Goal: Navigation & Orientation: Find specific page/section

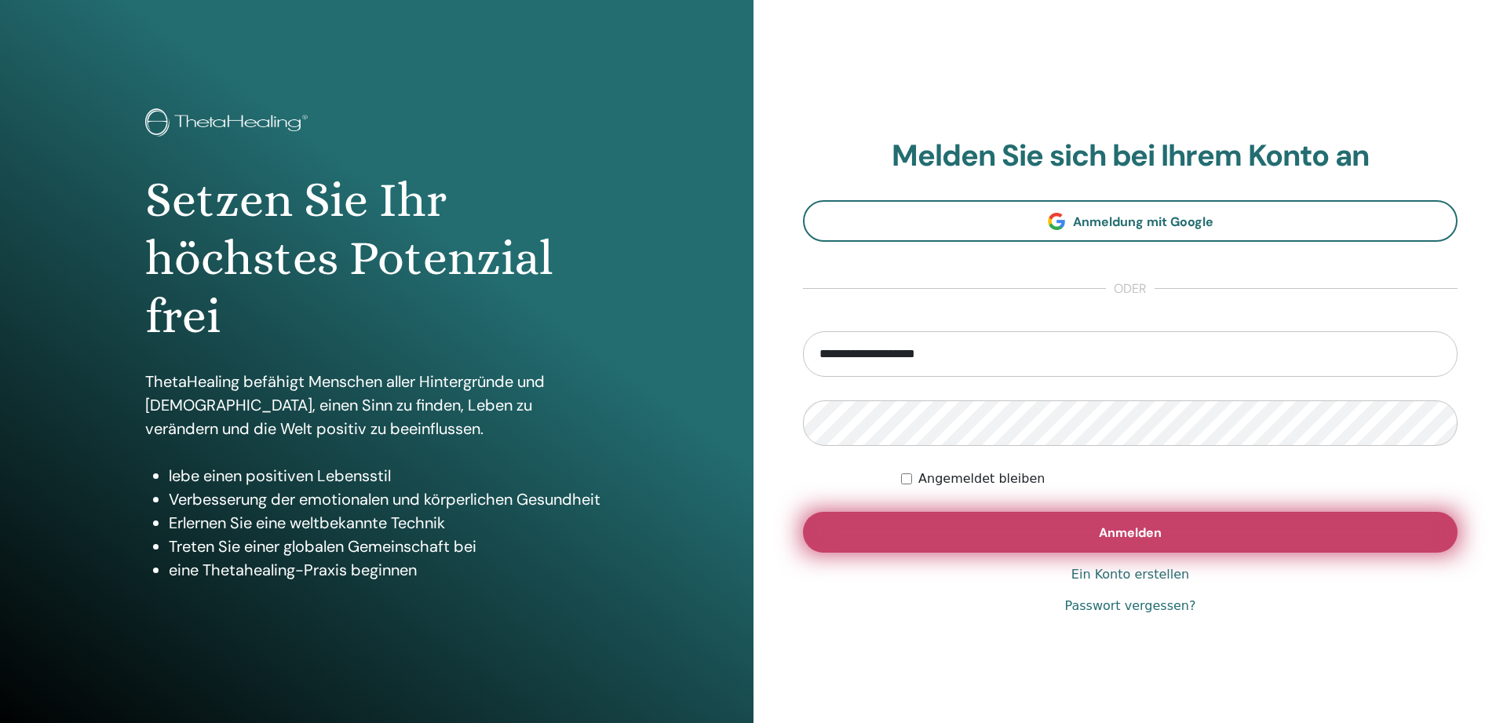
type input "**********"
click at [1148, 532] on span "Anmelden" at bounding box center [1130, 532] width 63 height 16
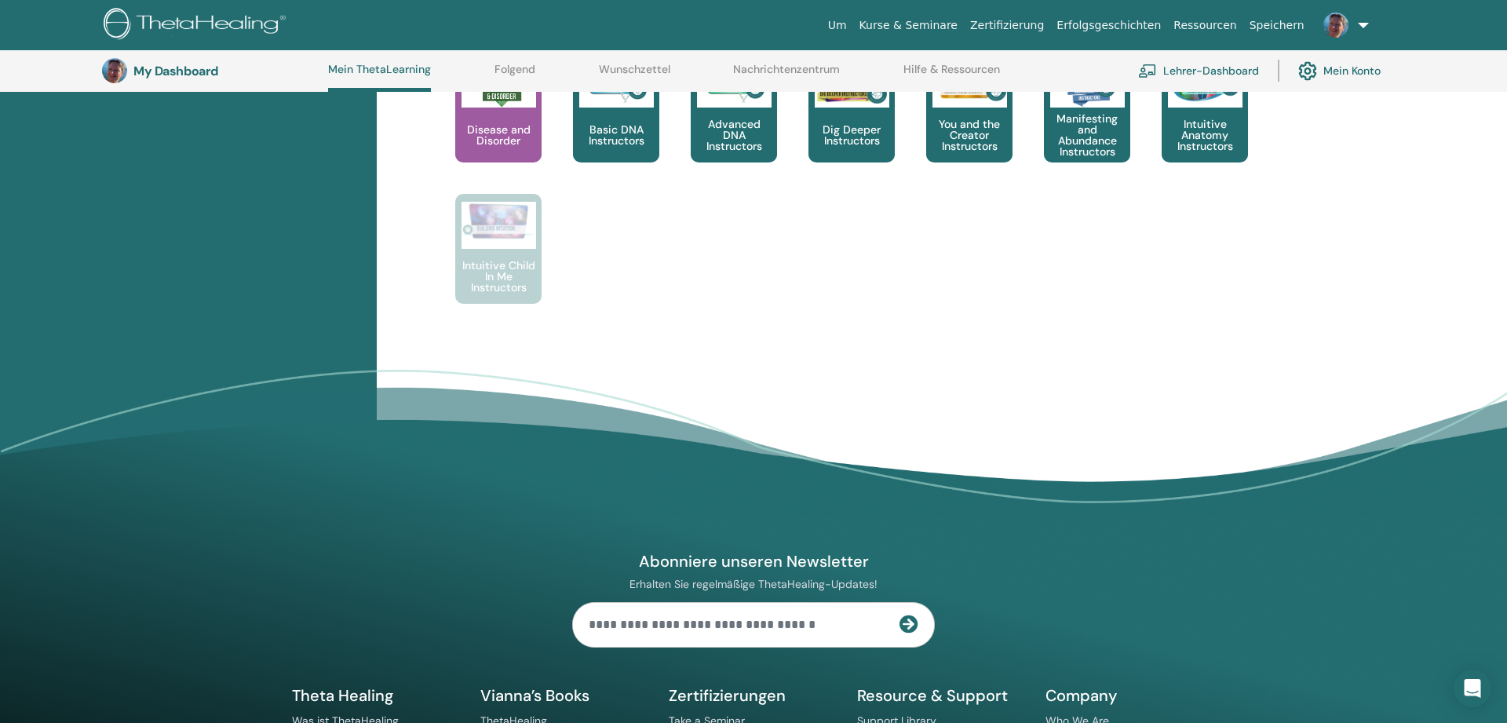
scroll to position [441, 0]
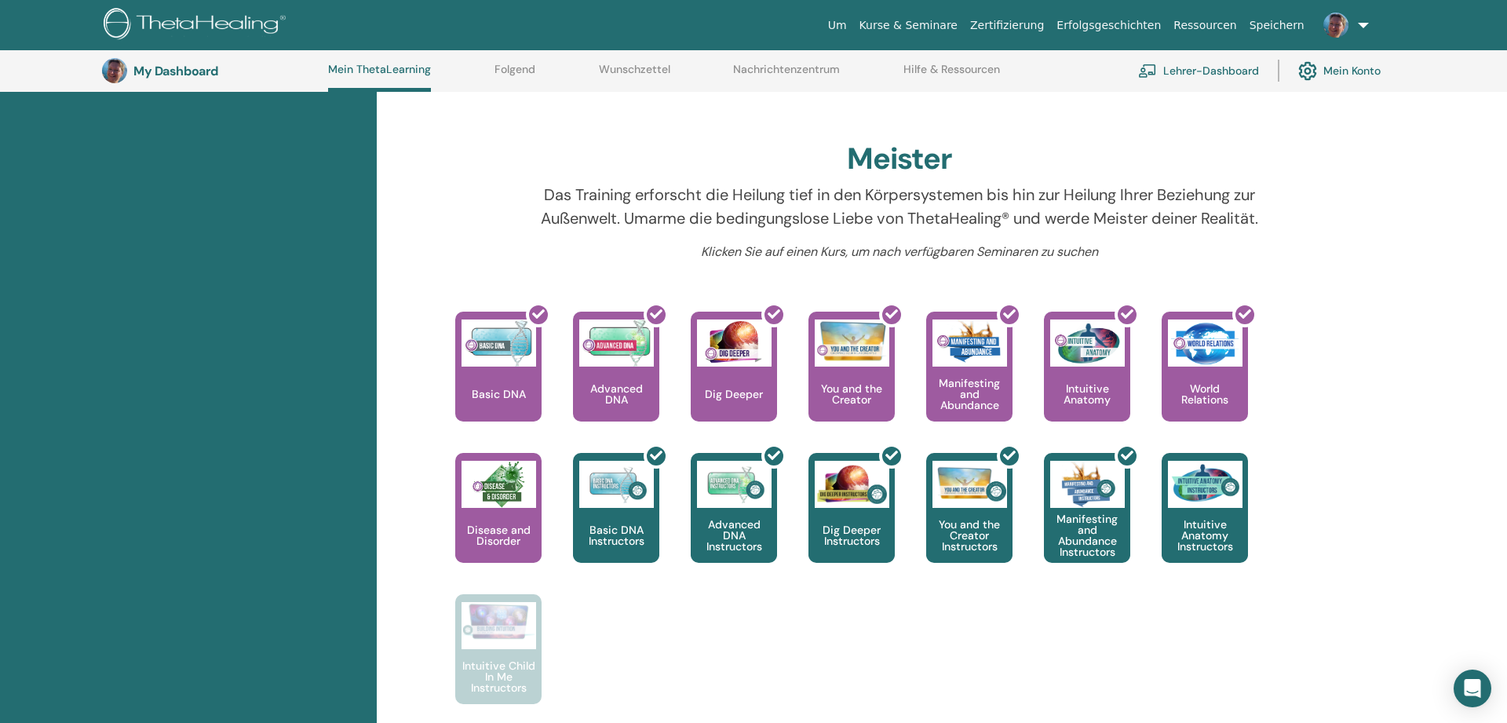
click at [1037, 22] on link "Zertifizierung" at bounding box center [1007, 25] width 86 height 29
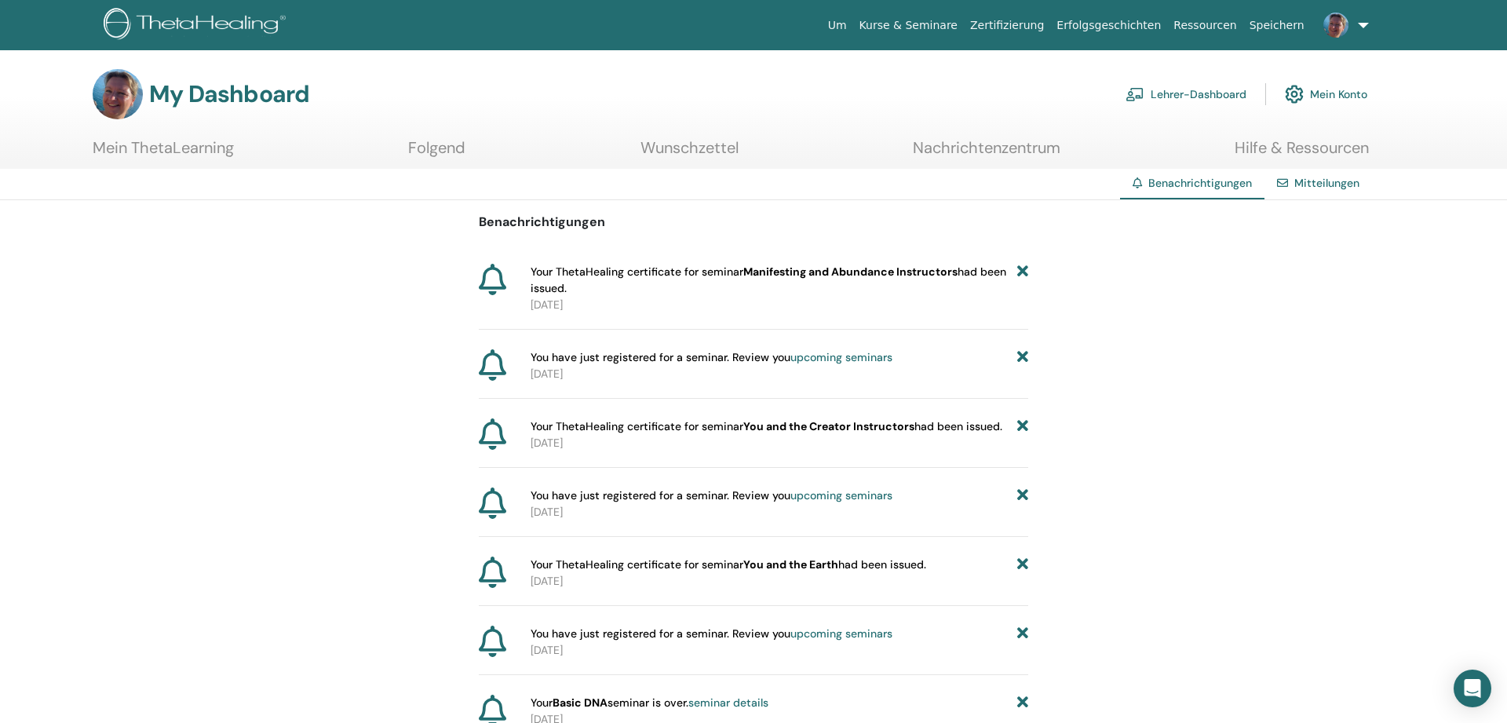
click at [1179, 90] on link "Lehrer-Dashboard" at bounding box center [1186, 94] width 121 height 35
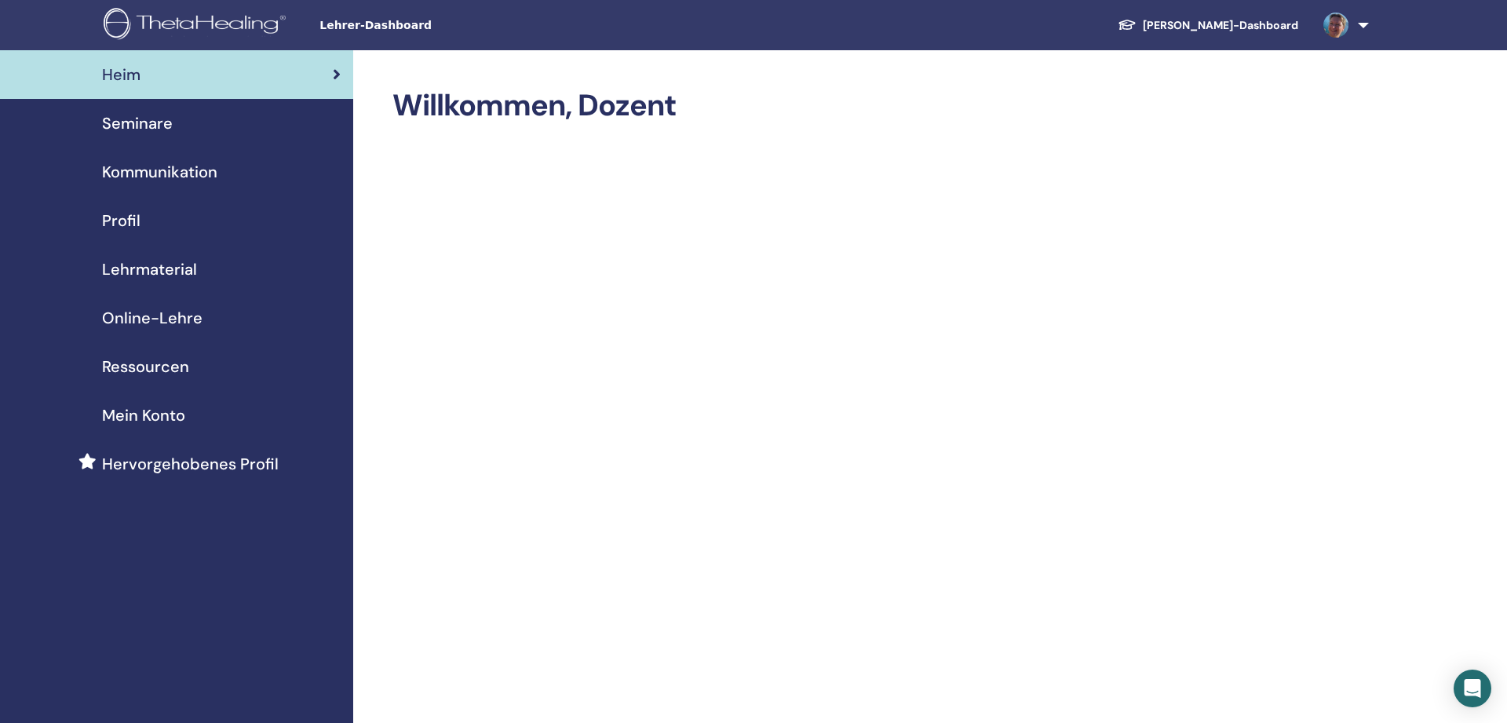
click at [144, 126] on span "Seminare" at bounding box center [137, 123] width 71 height 24
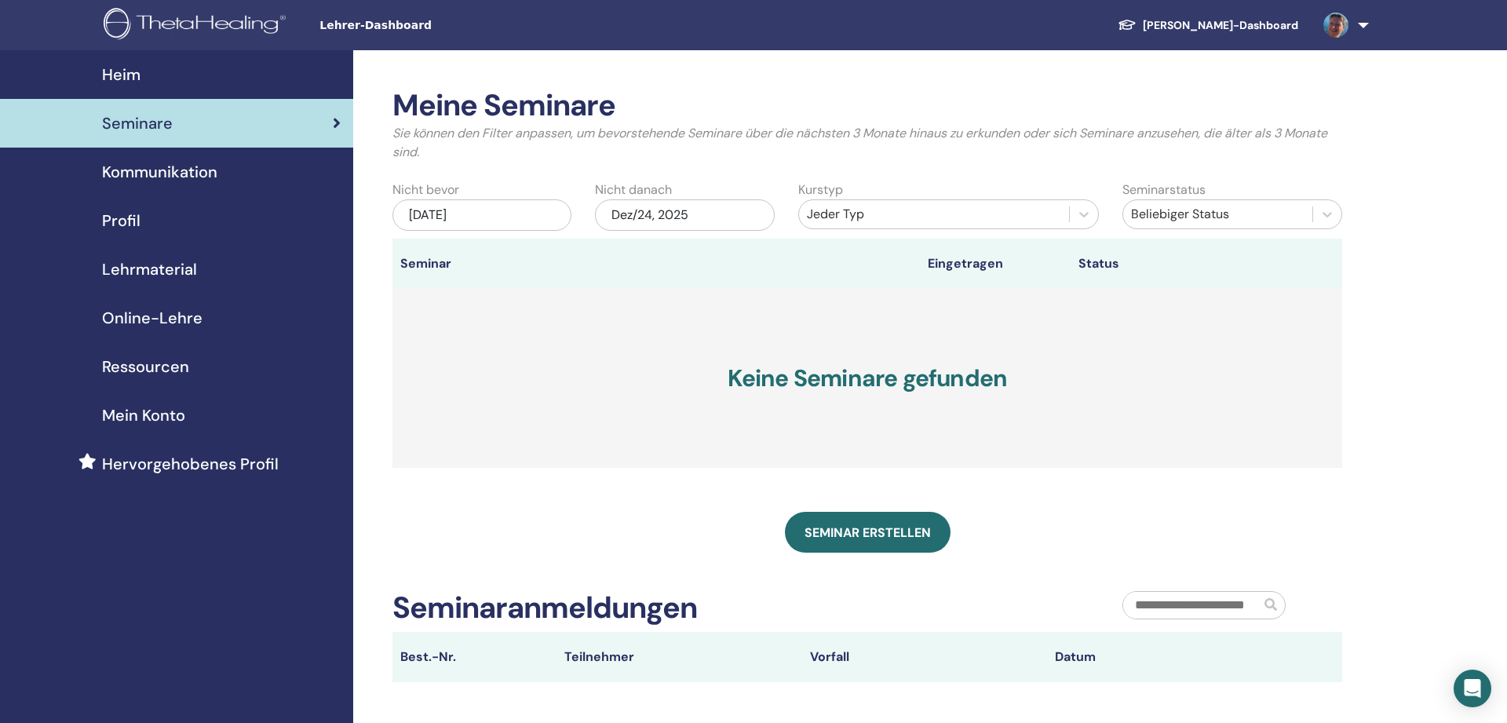
click at [129, 211] on span "Profil" at bounding box center [121, 221] width 38 height 24
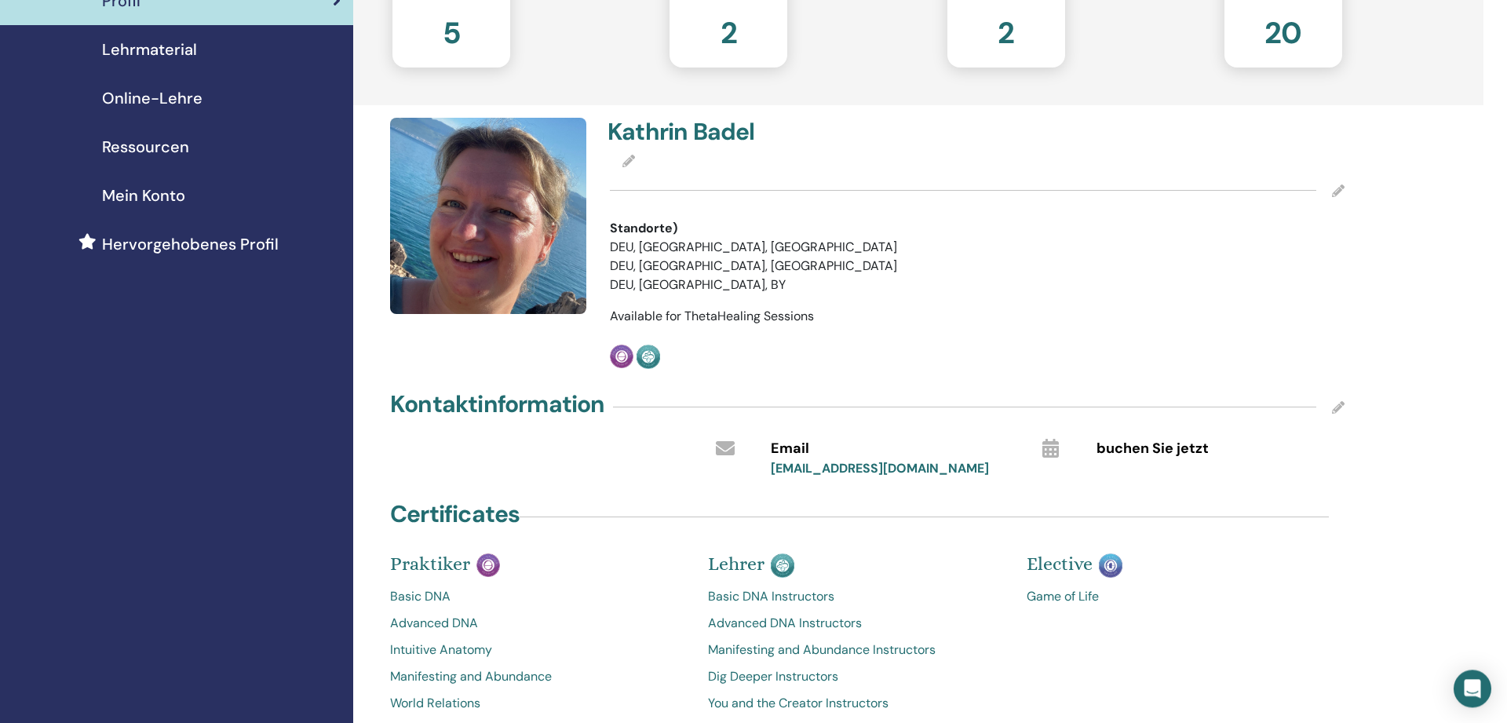
scroll to position [80, 0]
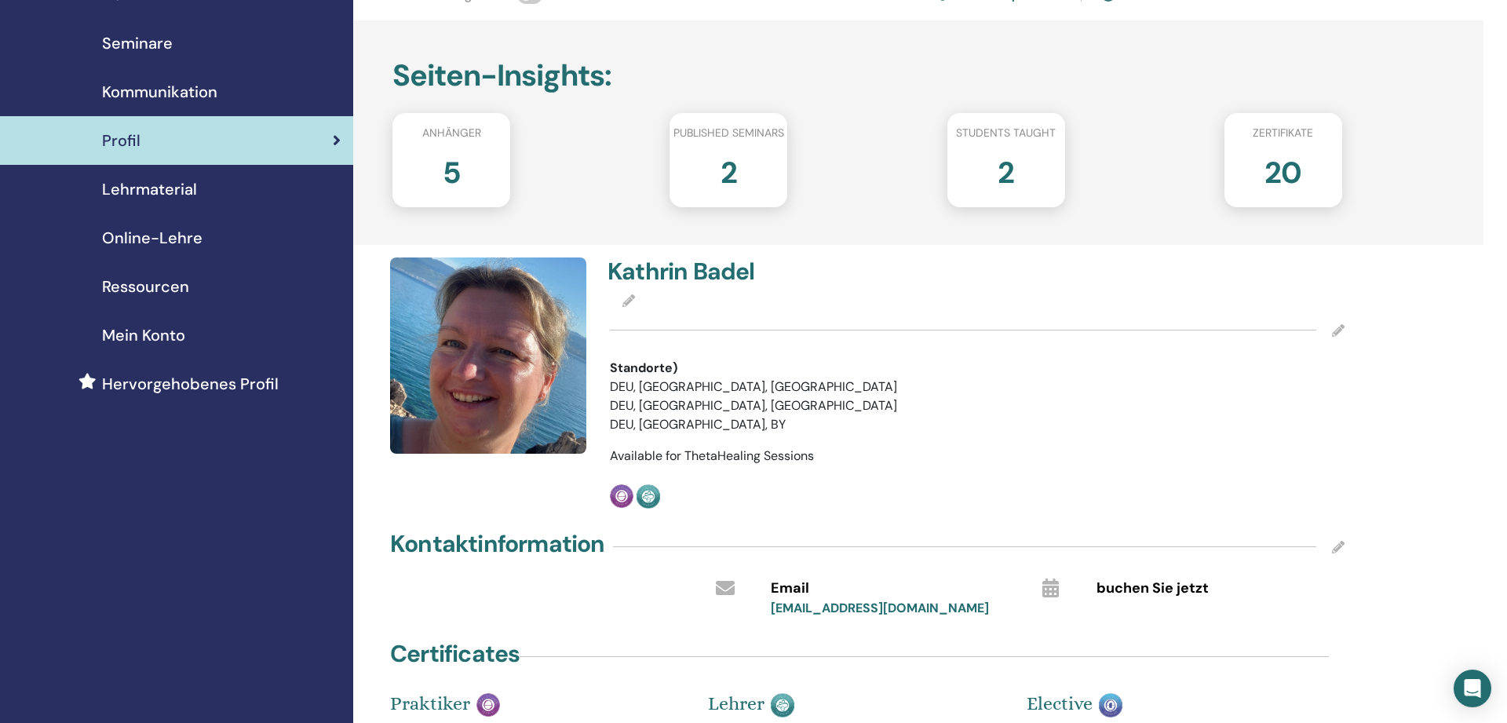
click at [146, 188] on span "Lehrmaterial" at bounding box center [149, 189] width 95 height 24
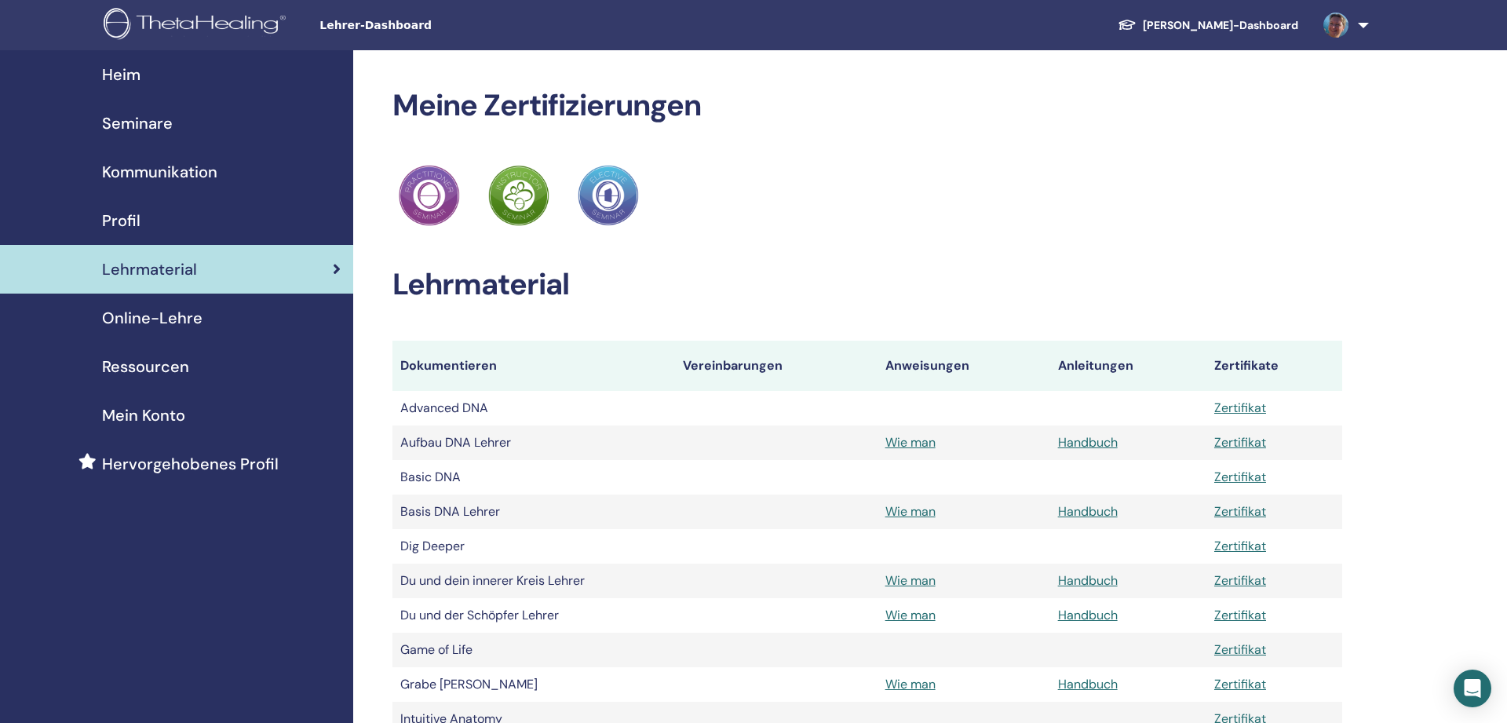
click at [144, 362] on span "Ressourcen" at bounding box center [145, 367] width 87 height 24
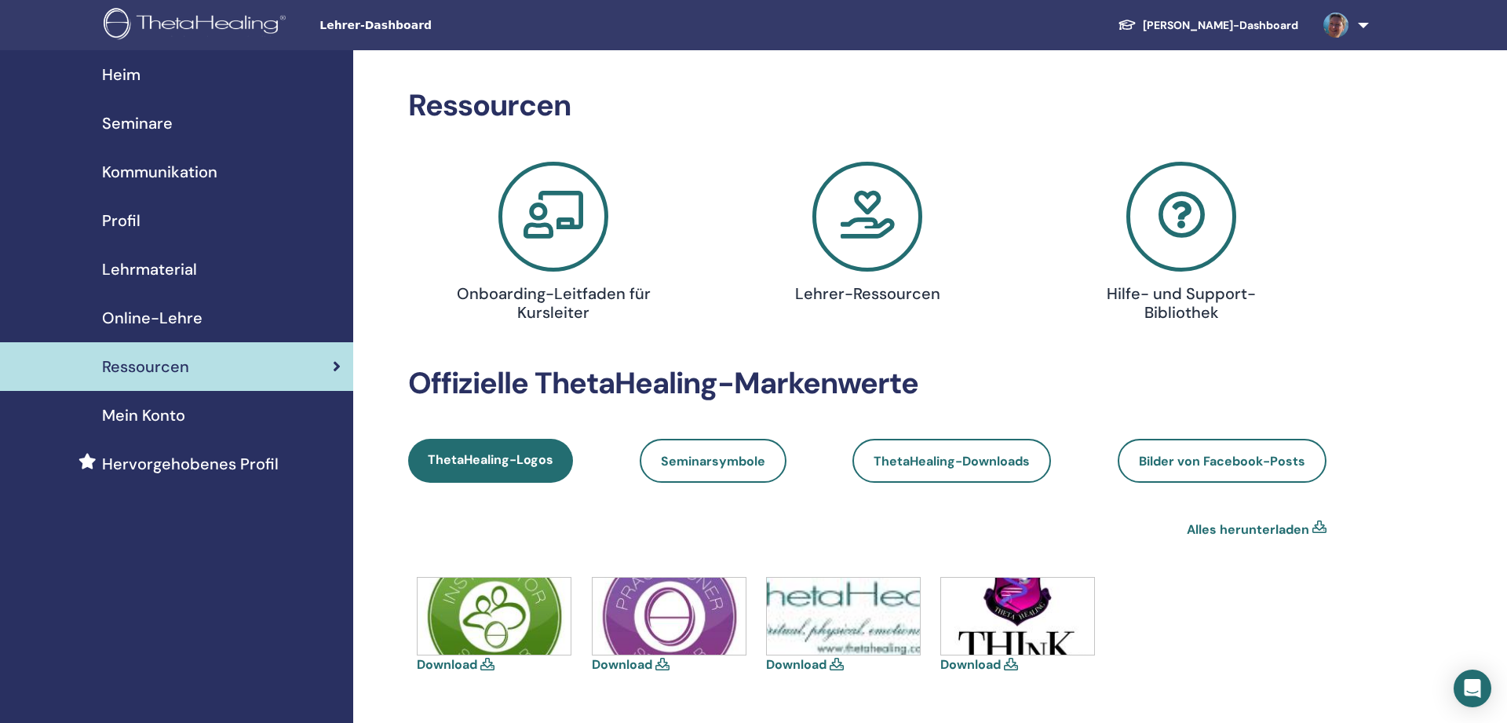
click at [143, 407] on span "Mein Konto" at bounding box center [143, 415] width 83 height 24
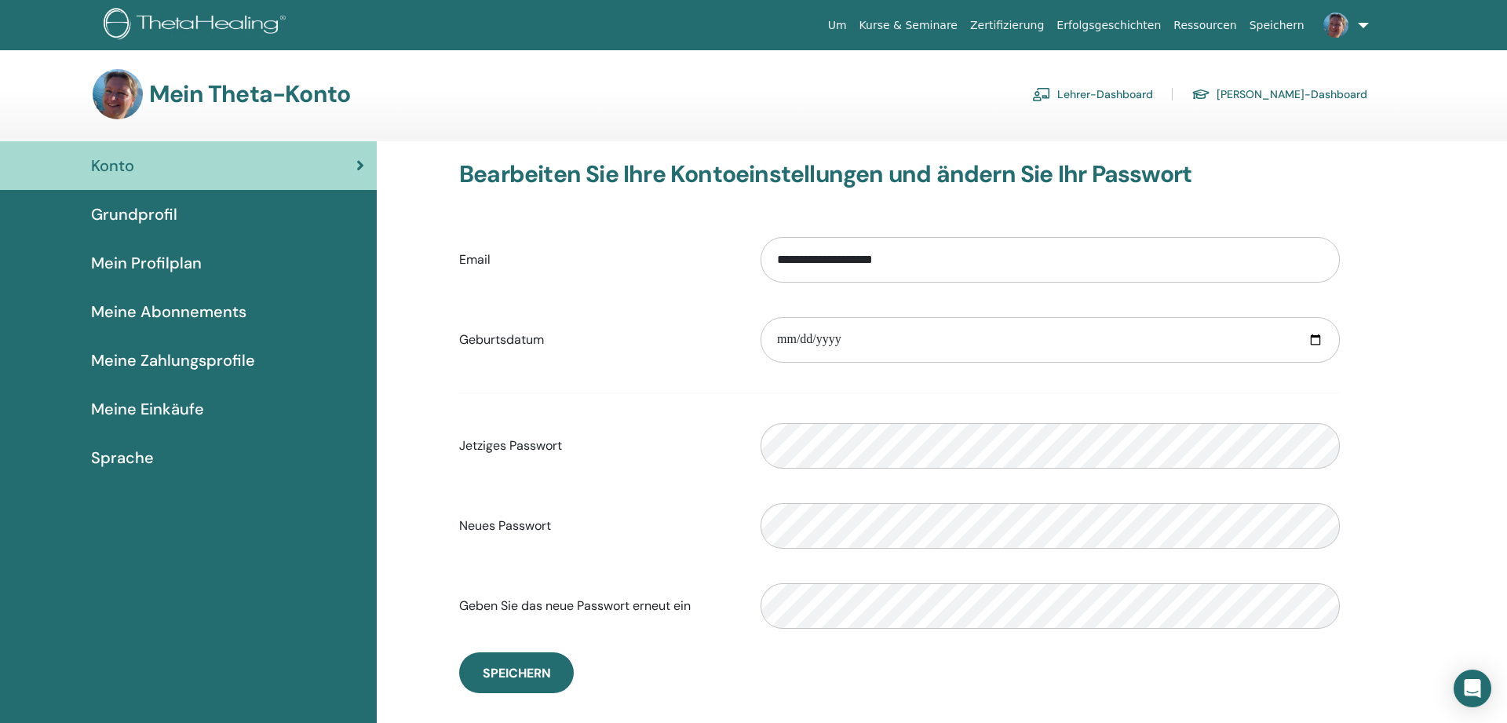
click at [152, 214] on span "Grundprofil" at bounding box center [134, 215] width 86 height 24
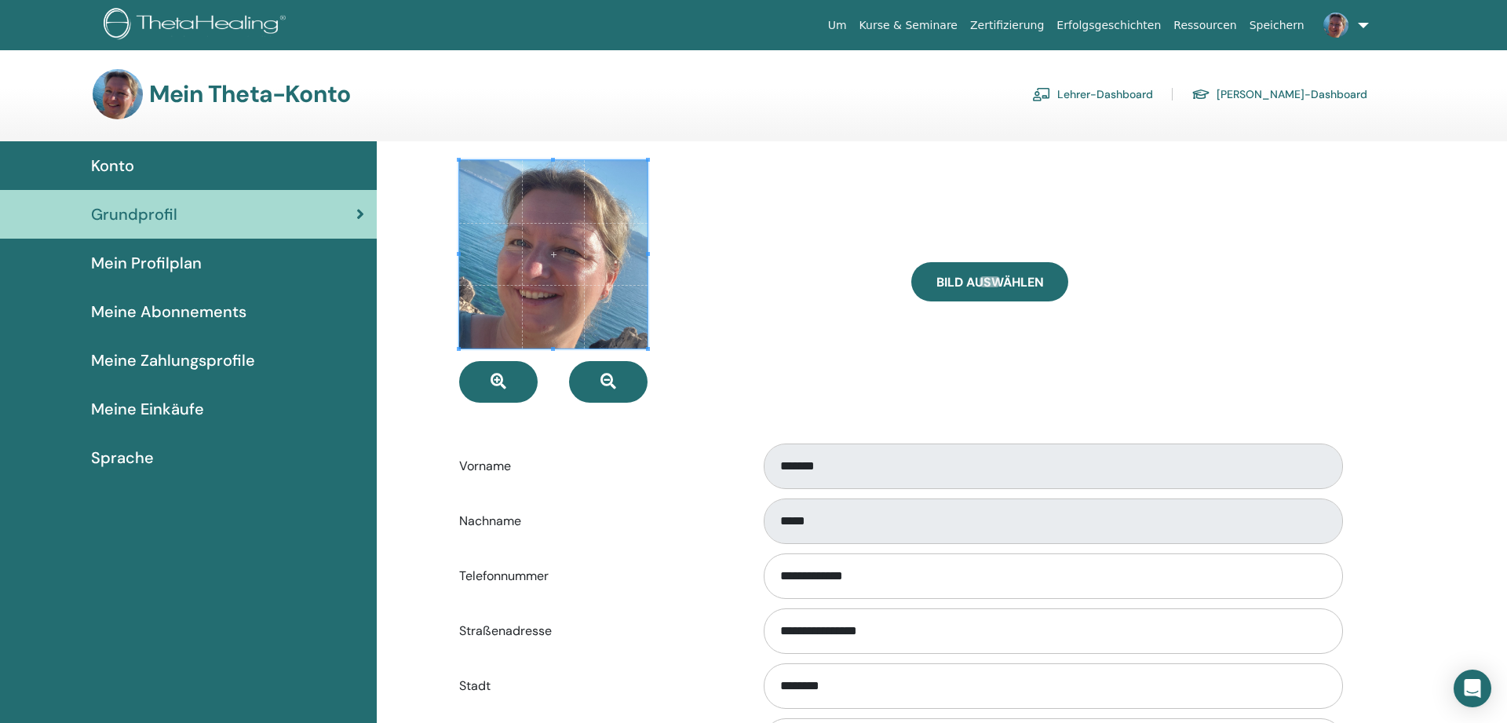
click at [945, 19] on link "Kurse & Seminare" at bounding box center [908, 25] width 111 height 29
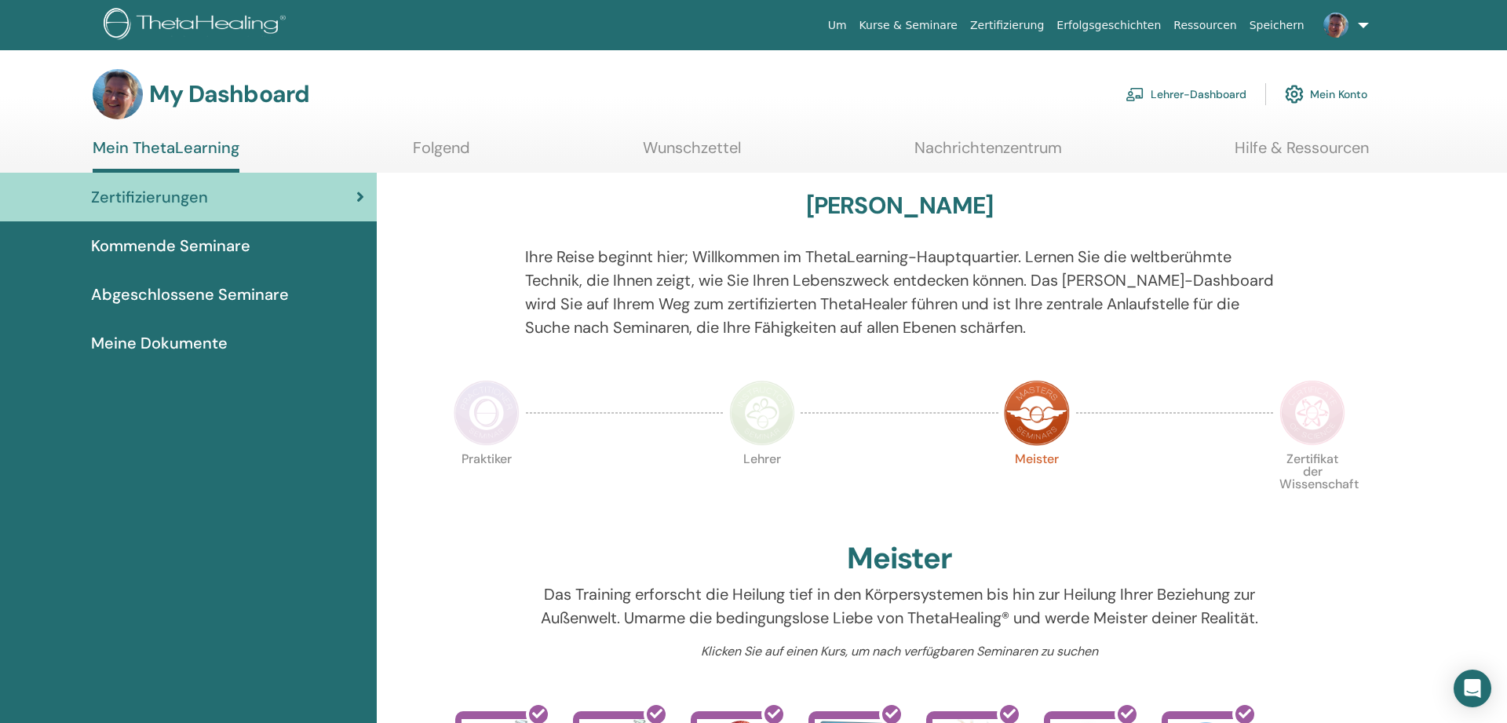
click at [166, 246] on span "Kommende Seminare" at bounding box center [170, 246] width 159 height 24
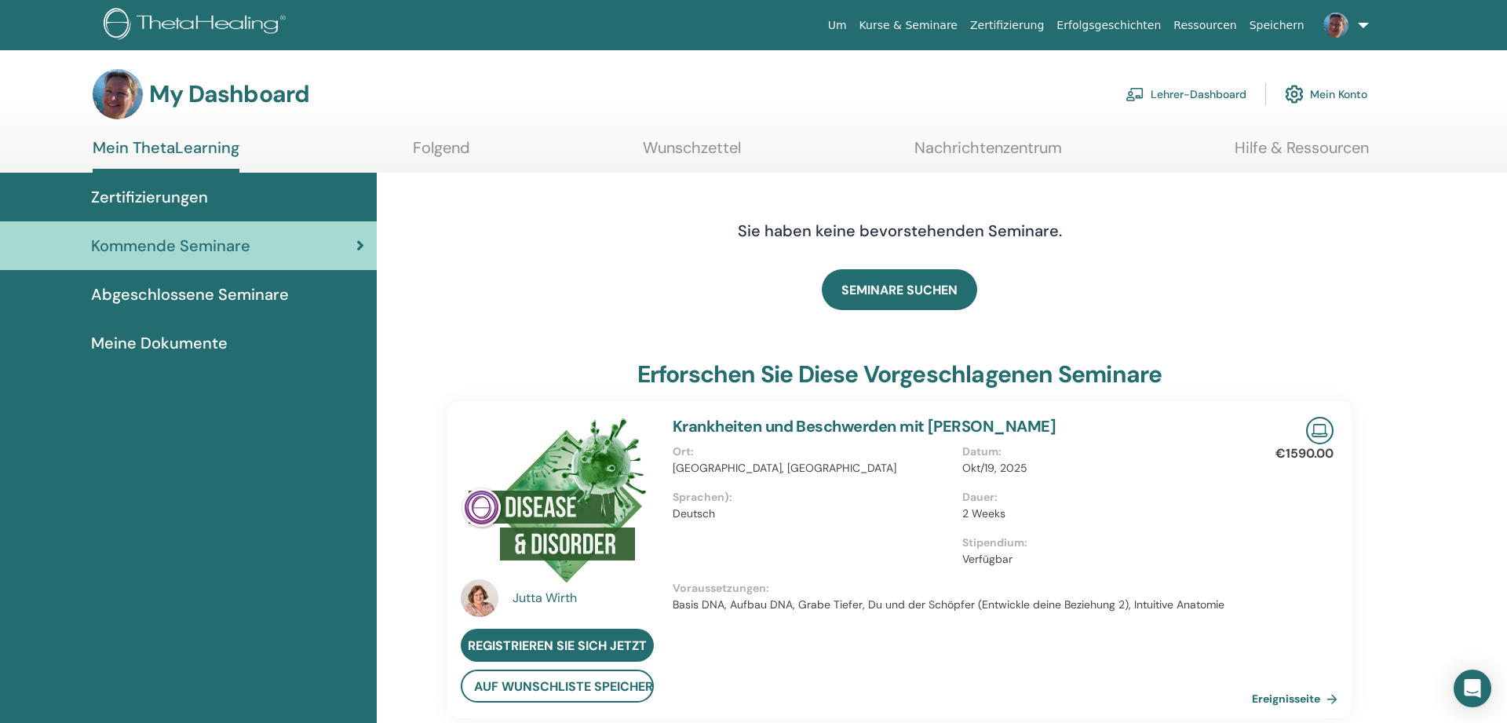
click at [151, 335] on span "Meine Dokumente" at bounding box center [159, 343] width 137 height 24
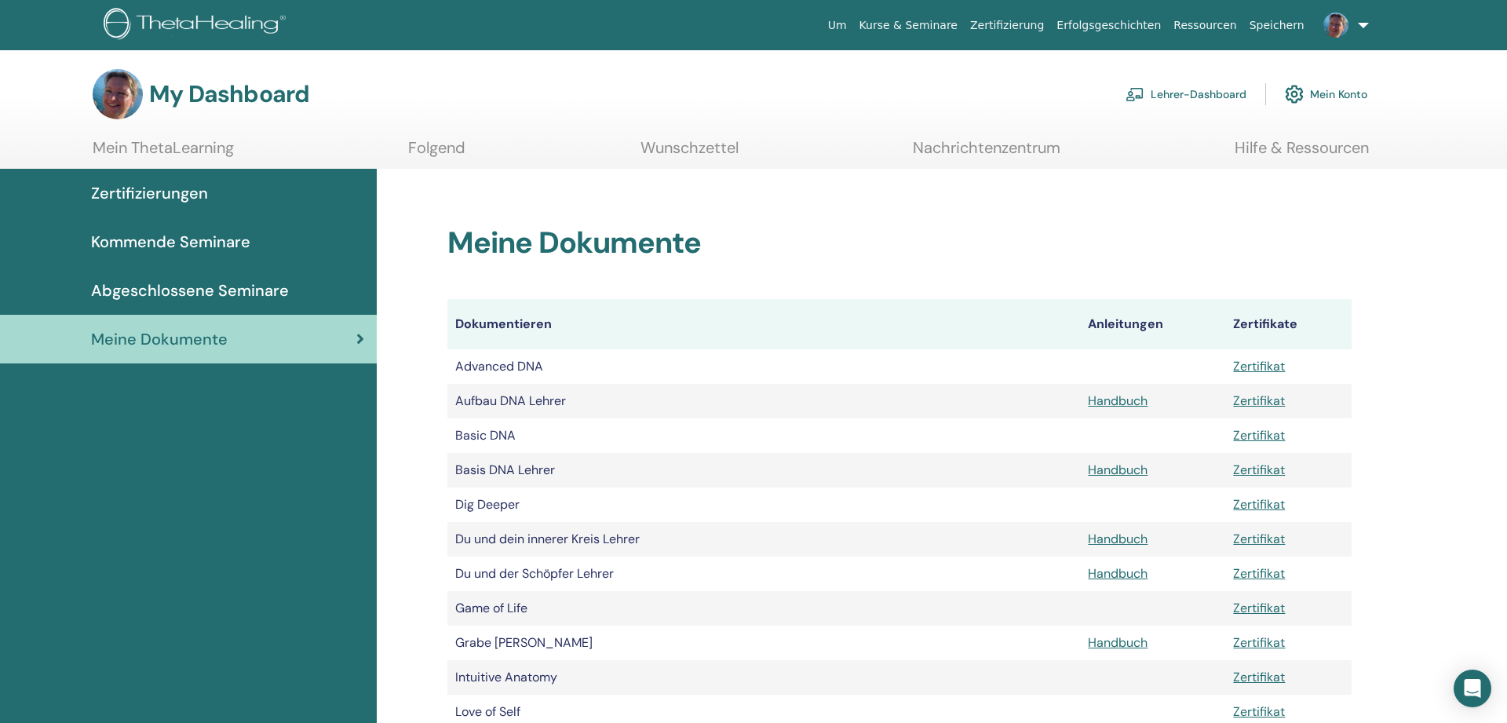
click at [192, 231] on span "Kommende Seminare" at bounding box center [170, 242] width 159 height 24
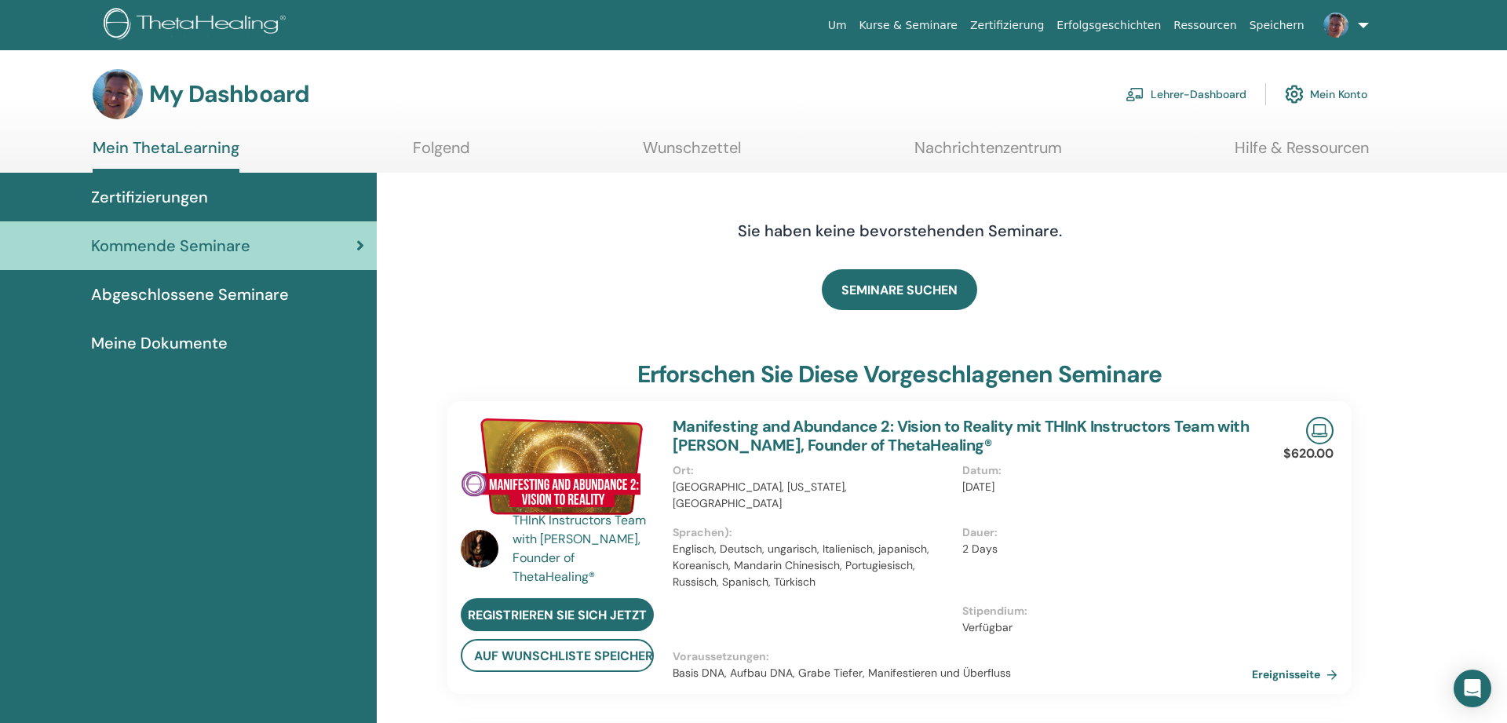
click at [1367, 20] on link at bounding box center [1343, 25] width 64 height 50
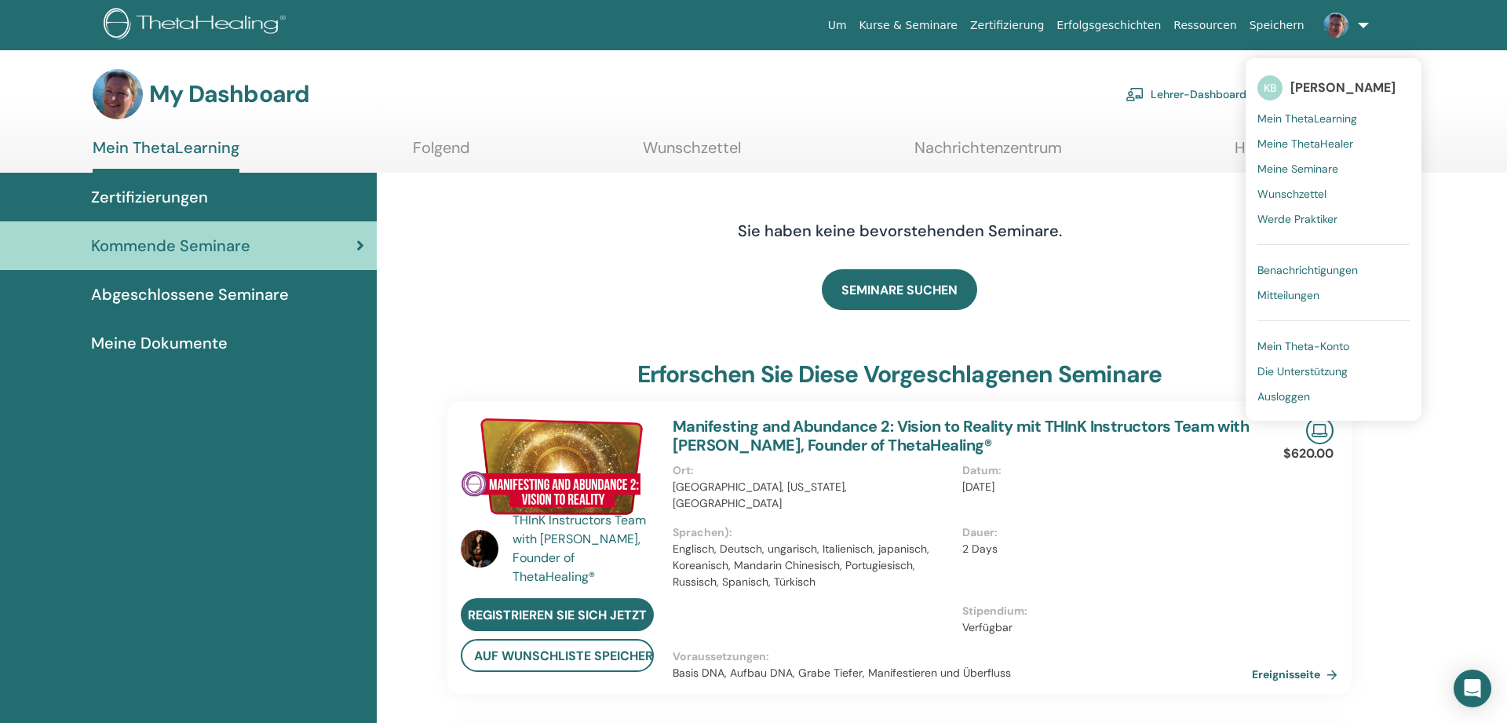
click at [1289, 389] on span "Ausloggen" at bounding box center [1284, 396] width 53 height 14
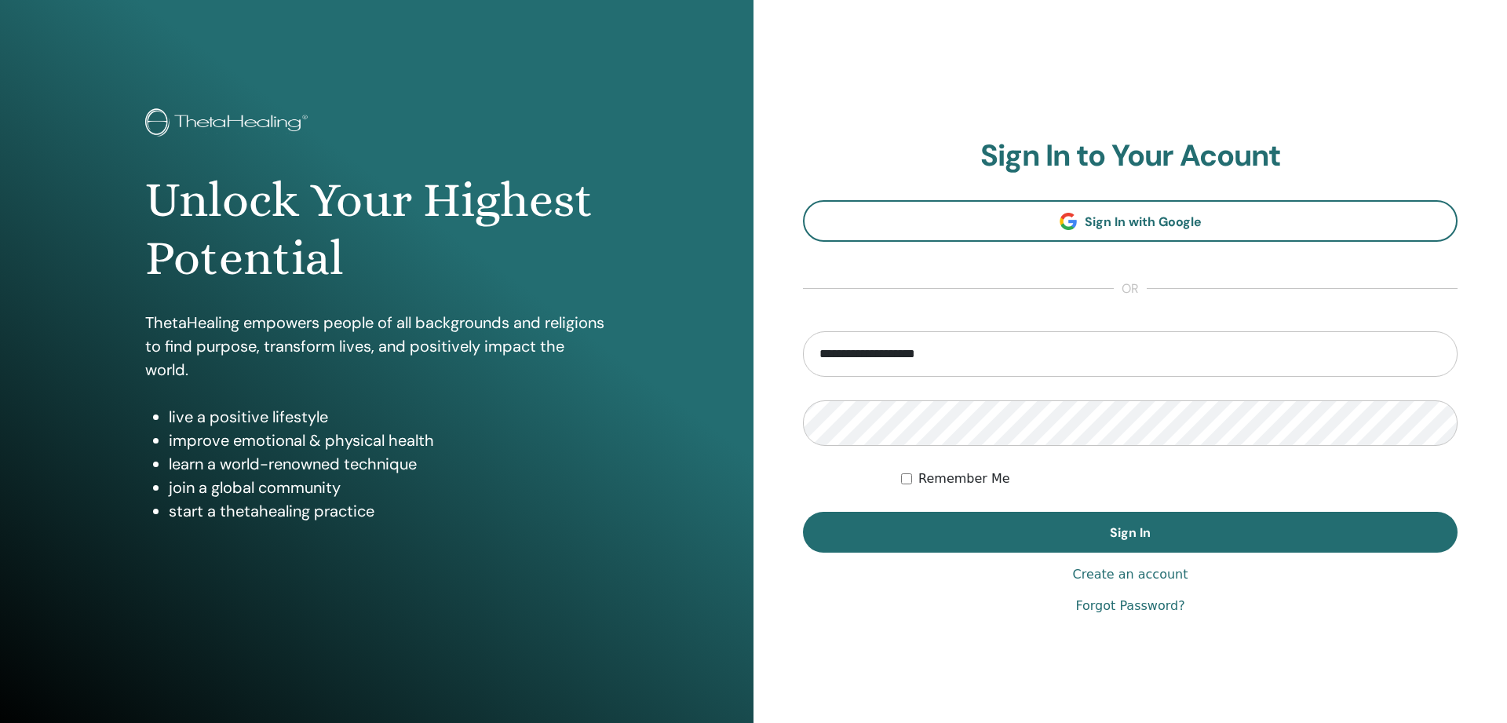
type input "**********"
